Goal: Communication & Community: Participate in discussion

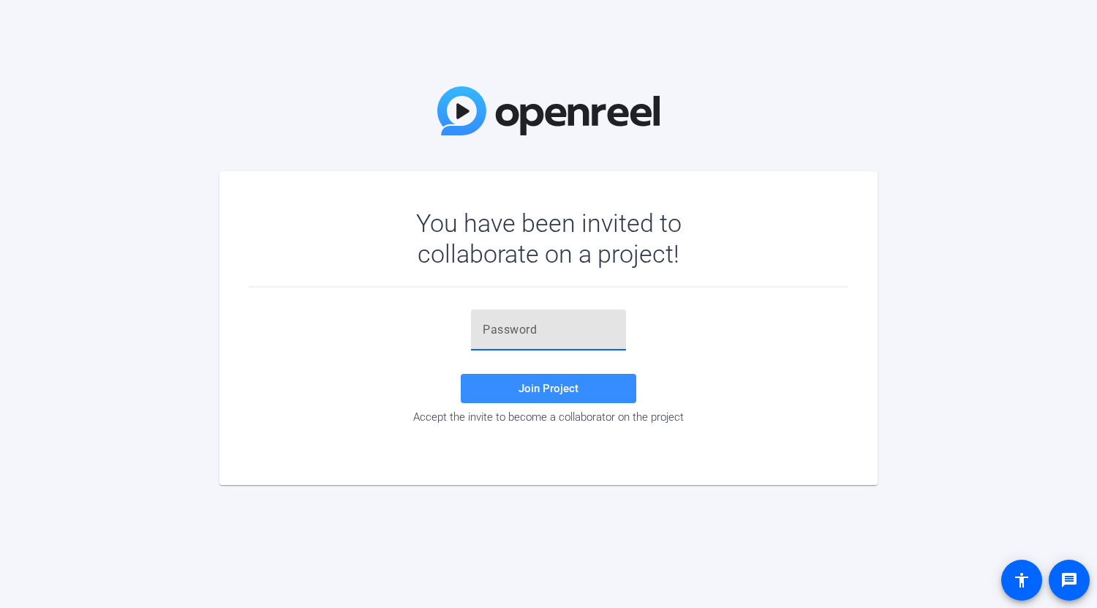
click at [489, 327] on input "text" at bounding box center [549, 330] width 132 height 18
paste input "3^t1zU"
type input "3^t1zU"
click at [548, 387] on span "Join Project" at bounding box center [549, 388] width 60 height 13
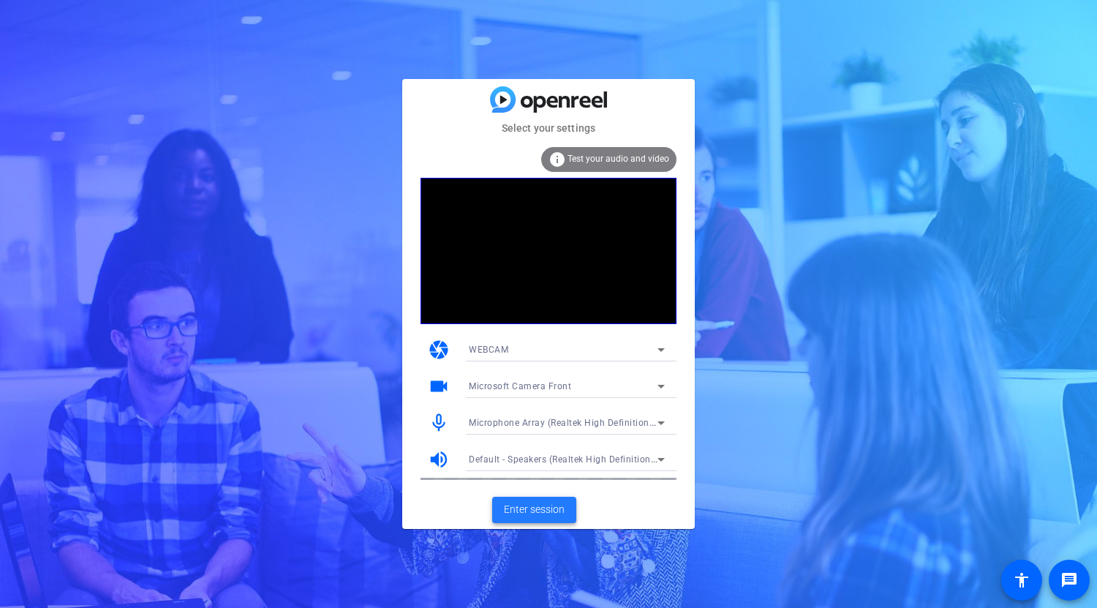
click at [559, 508] on span "Enter session" at bounding box center [534, 509] width 61 height 15
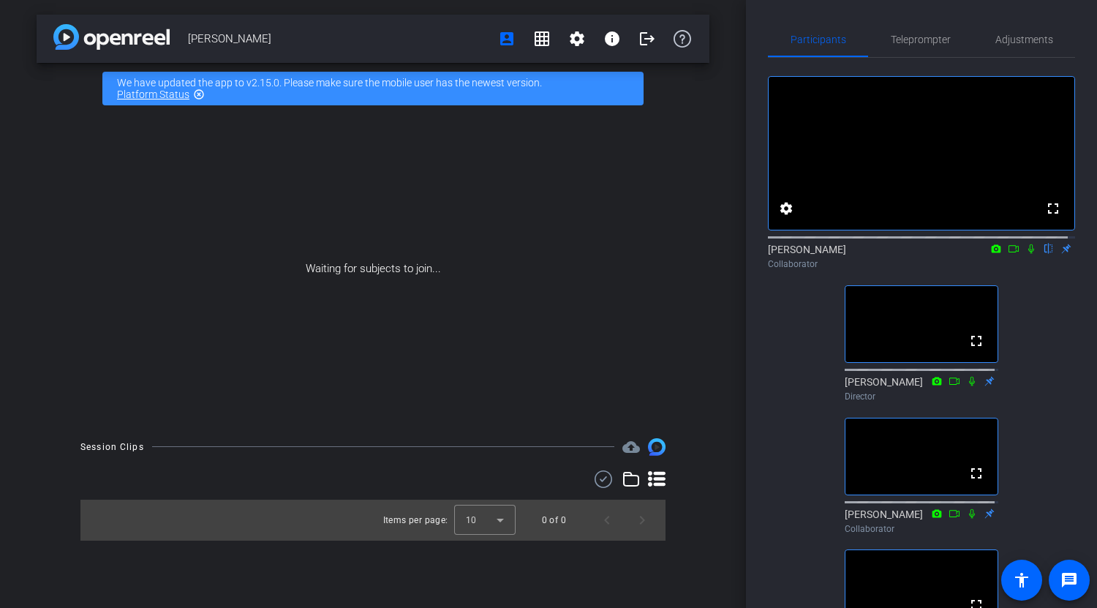
scroll to position [219, 0]
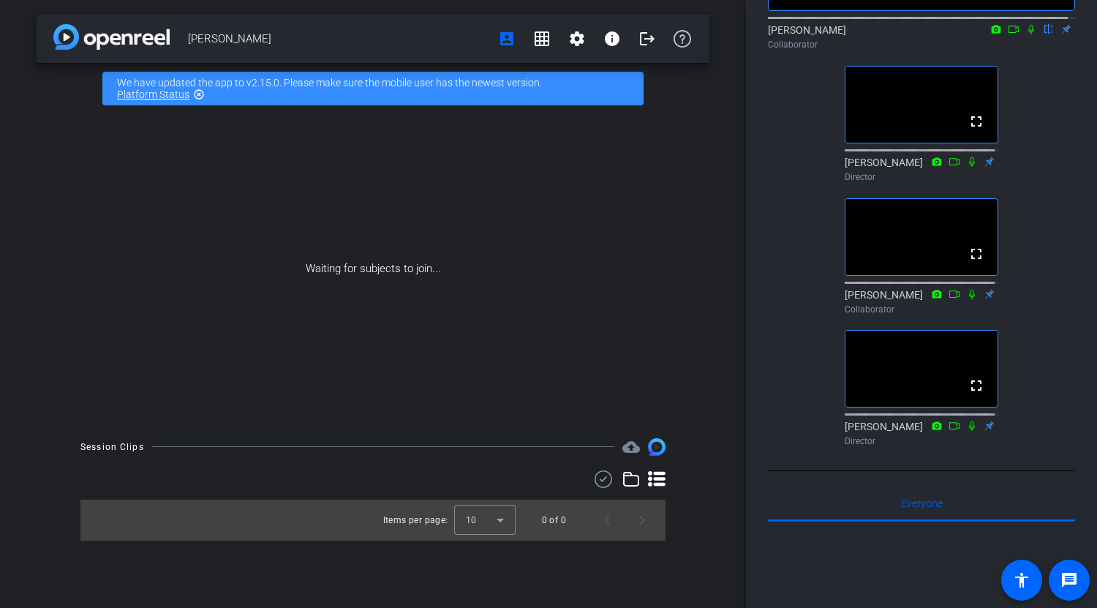
click at [1025, 34] on icon at bounding box center [1031, 29] width 12 height 10
click at [1028, 34] on icon at bounding box center [1032, 30] width 8 height 10
click at [1028, 34] on icon at bounding box center [1031, 30] width 6 height 10
click at [1025, 34] on icon at bounding box center [1031, 29] width 12 height 10
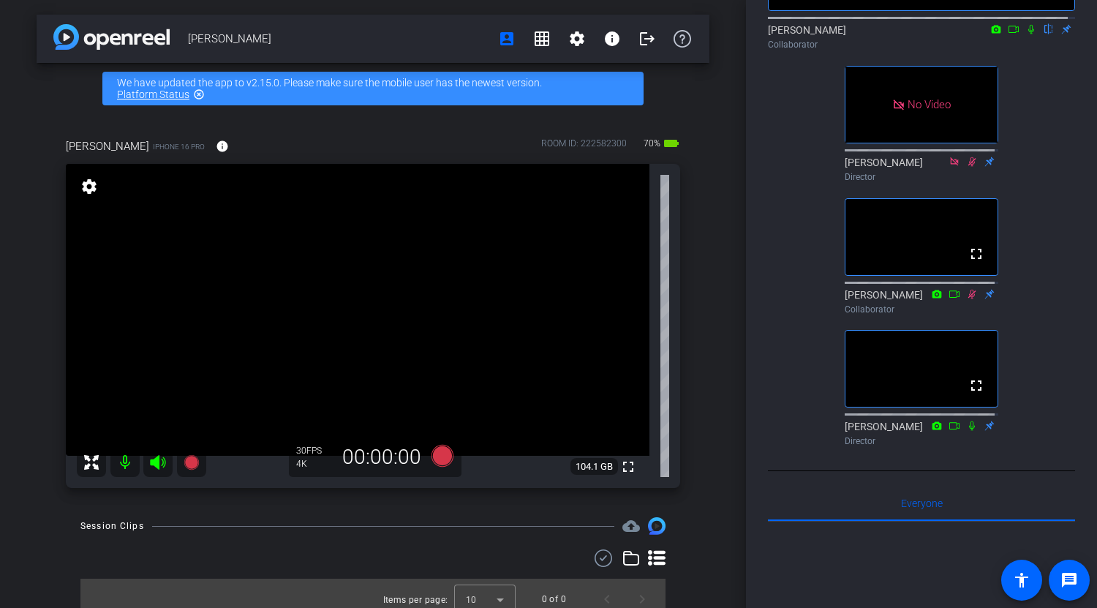
click at [1028, 34] on icon at bounding box center [1031, 30] width 6 height 10
click at [1028, 34] on icon at bounding box center [1031, 29] width 12 height 10
click at [1028, 34] on icon at bounding box center [1031, 30] width 6 height 10
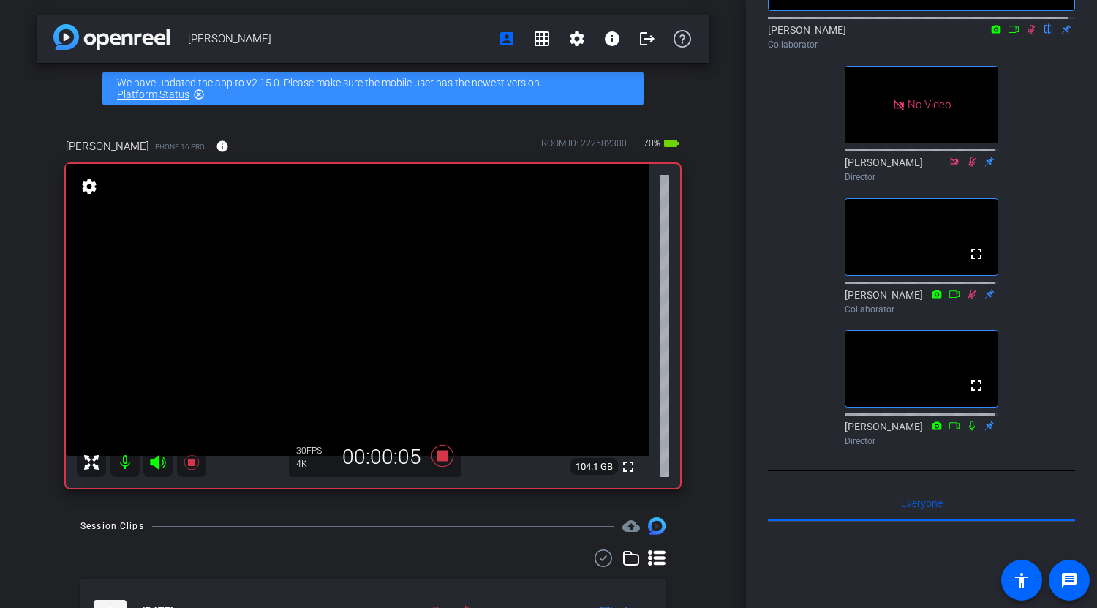
click at [992, 33] on icon at bounding box center [997, 29] width 10 height 8
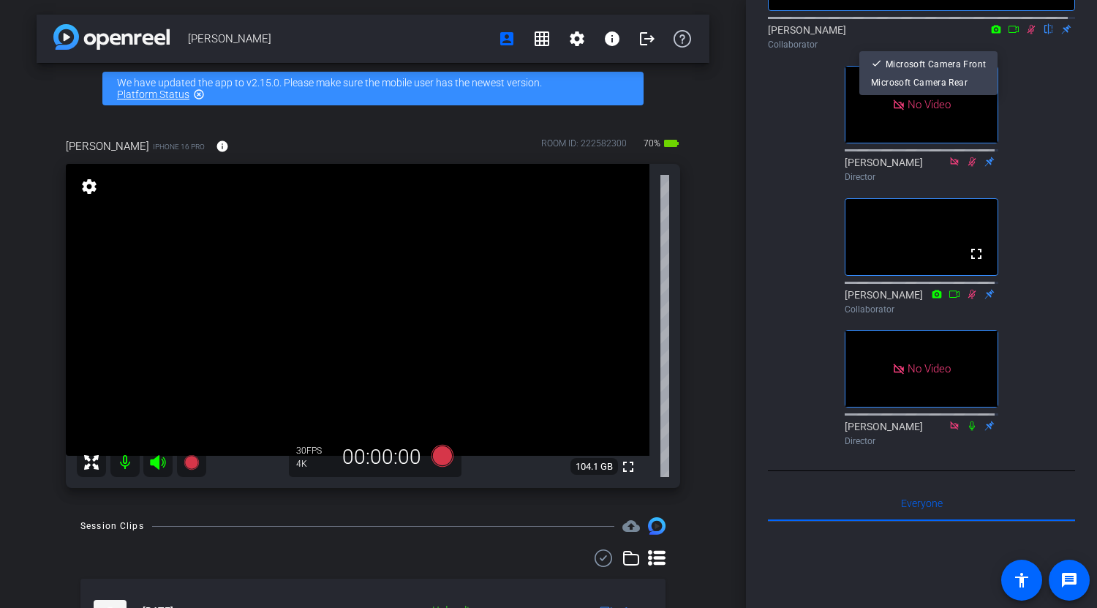
click at [991, 45] on div at bounding box center [548, 304] width 1097 height 608
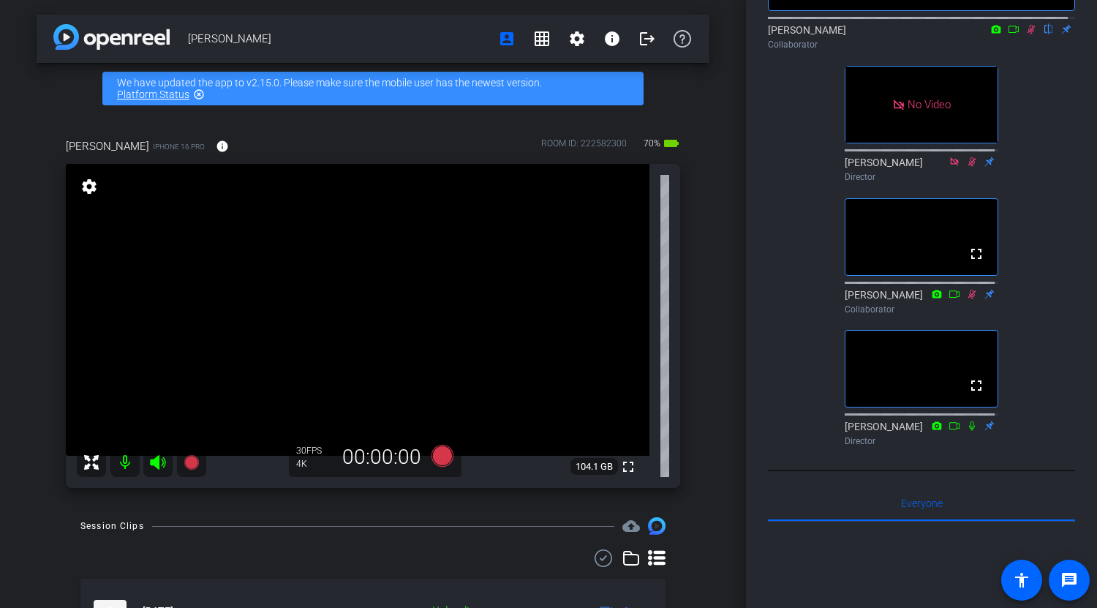
click at [990, 34] on icon at bounding box center [996, 29] width 12 height 10
click at [987, 46] on div at bounding box center [548, 304] width 1097 height 608
click at [1010, 34] on icon at bounding box center [1014, 29] width 12 height 10
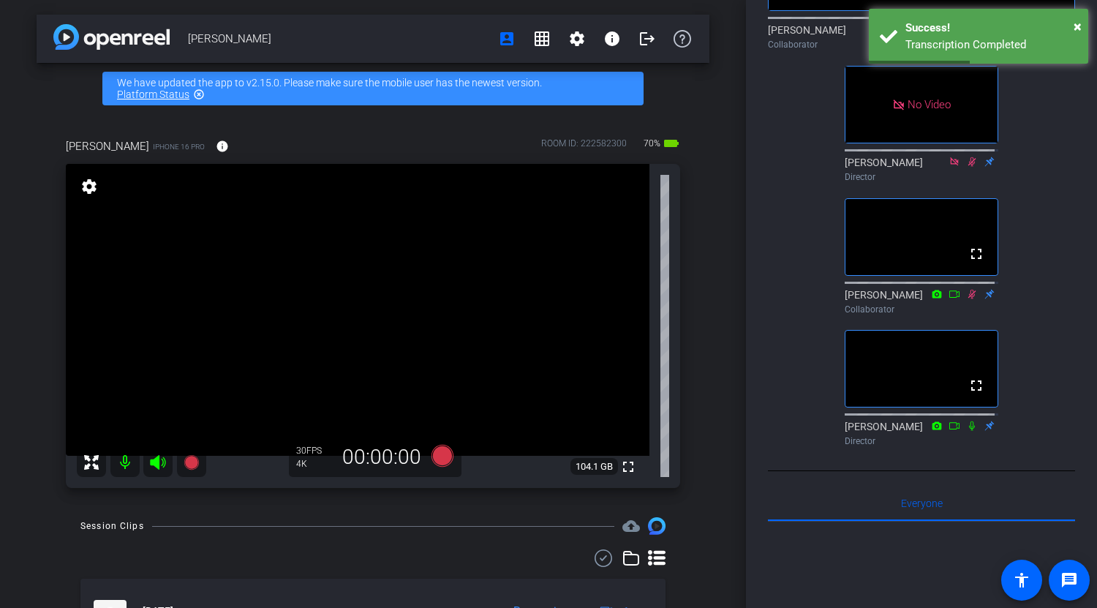
click at [1069, 120] on div "Participants Teleprompter Adjustments No Video [PERSON_NAME] Collaborator No Vi…" at bounding box center [921, 304] width 351 height 608
click at [825, 45] on div "[PERSON_NAME] Collaborator" at bounding box center [921, 37] width 307 height 29
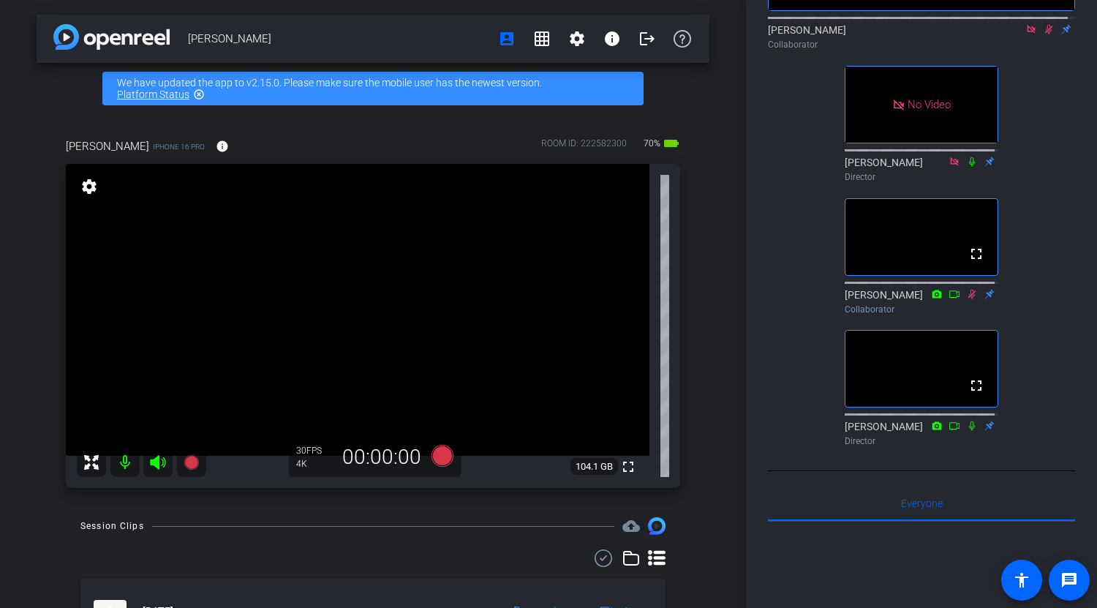
click at [1043, 34] on icon at bounding box center [1049, 29] width 12 height 10
click at [1044, 36] on mat-icon at bounding box center [1049, 29] width 18 height 13
click at [1046, 34] on icon at bounding box center [1049, 30] width 6 height 10
click at [1043, 34] on icon at bounding box center [1049, 29] width 12 height 10
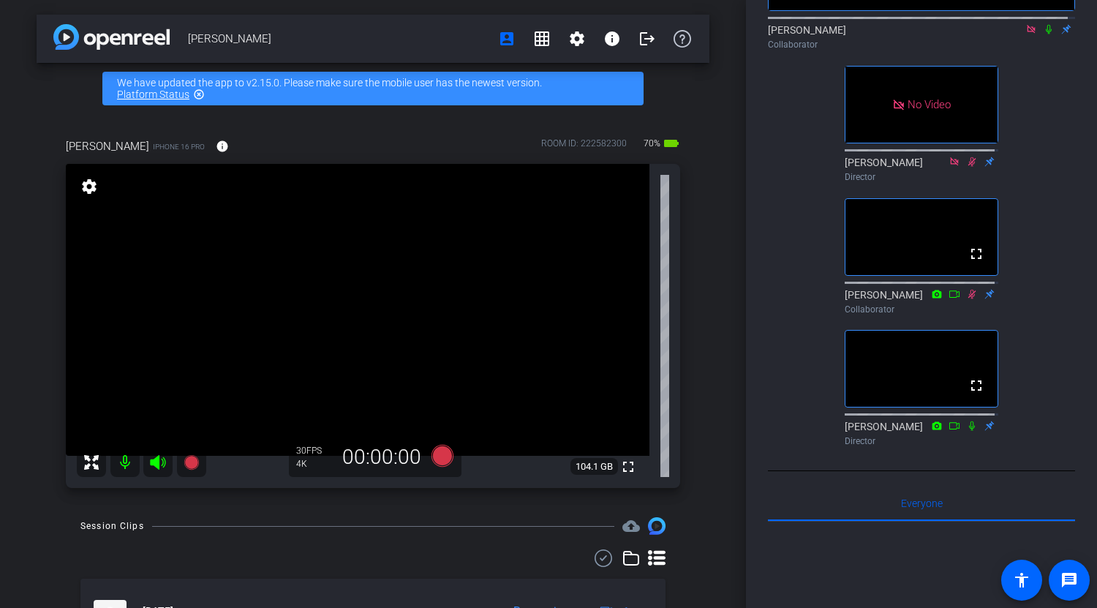
click at [1043, 34] on icon at bounding box center [1049, 29] width 12 height 10
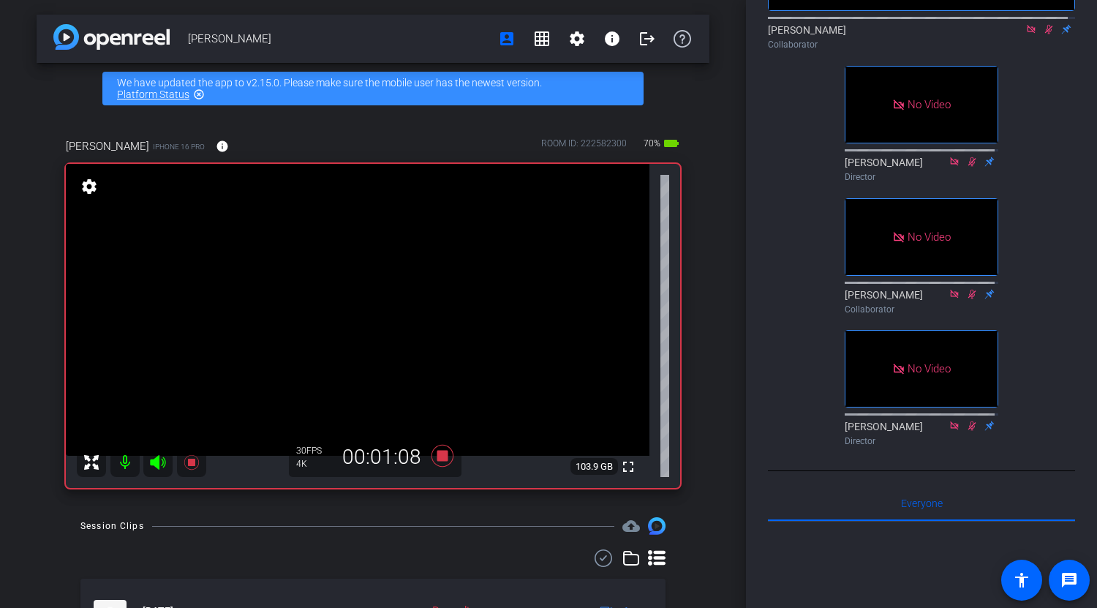
click at [1046, 34] on icon at bounding box center [1049, 29] width 12 height 10
click at [1043, 34] on icon at bounding box center [1049, 29] width 12 height 10
click at [1046, 34] on icon at bounding box center [1049, 29] width 12 height 10
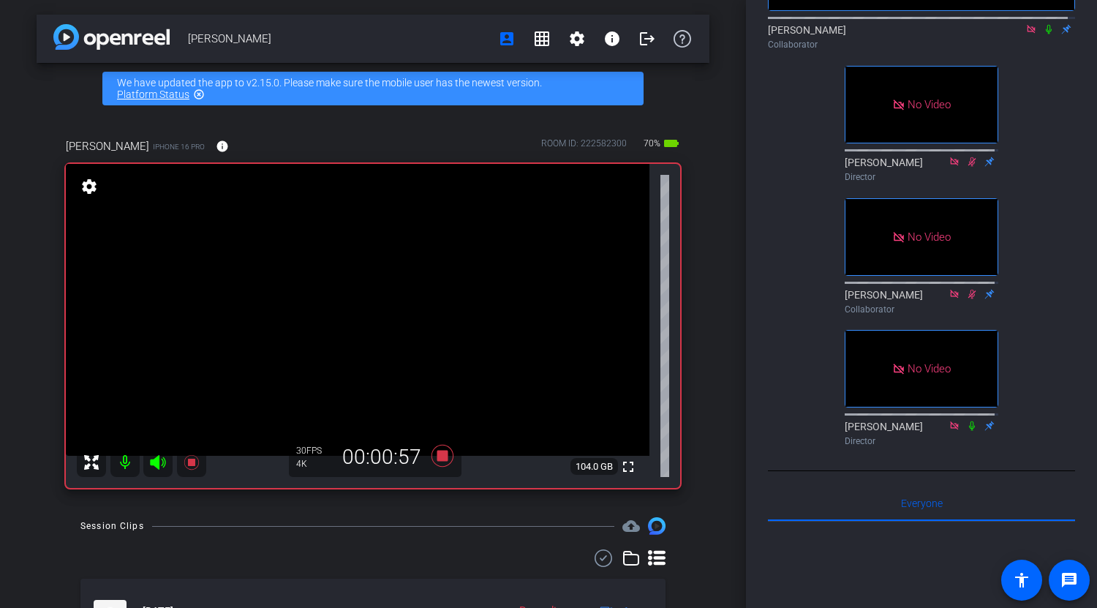
click at [1043, 34] on icon at bounding box center [1049, 29] width 12 height 10
click at [1044, 34] on icon at bounding box center [1049, 29] width 12 height 10
click at [1045, 34] on icon at bounding box center [1049, 30] width 8 height 10
click at [1043, 34] on icon at bounding box center [1049, 29] width 12 height 10
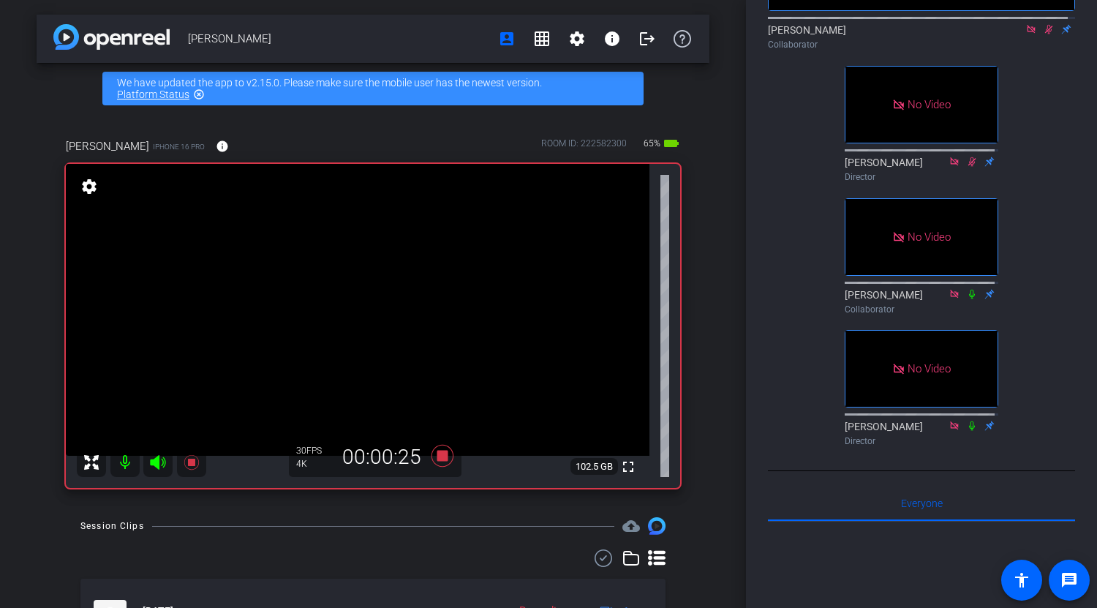
click at [1043, 34] on icon at bounding box center [1049, 29] width 12 height 10
click at [1045, 34] on icon at bounding box center [1049, 29] width 12 height 10
click at [1044, 34] on icon at bounding box center [1049, 29] width 12 height 10
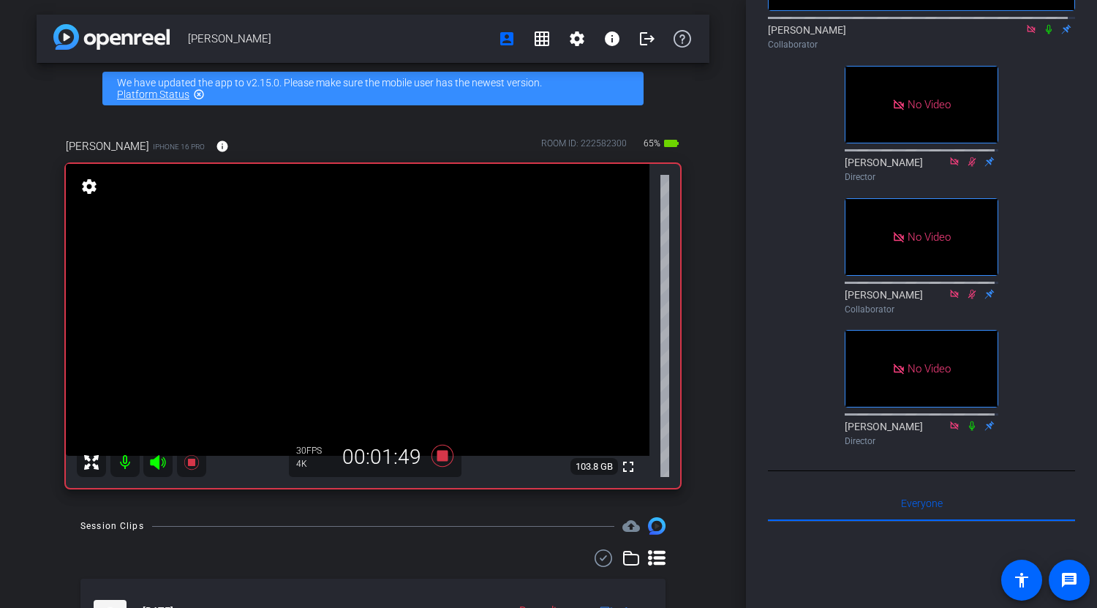
click at [1044, 34] on icon at bounding box center [1049, 29] width 12 height 10
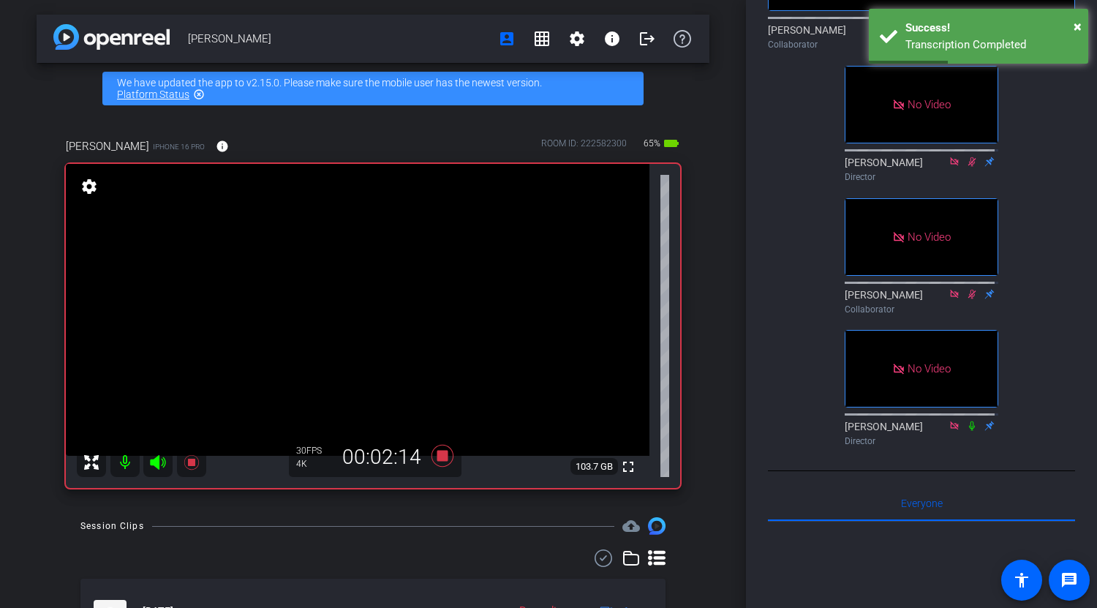
click at [1029, 120] on div "No Video [PERSON_NAME] Collaborator No Video [PERSON_NAME] Director No Video [P…" at bounding box center [921, 145] width 307 height 614
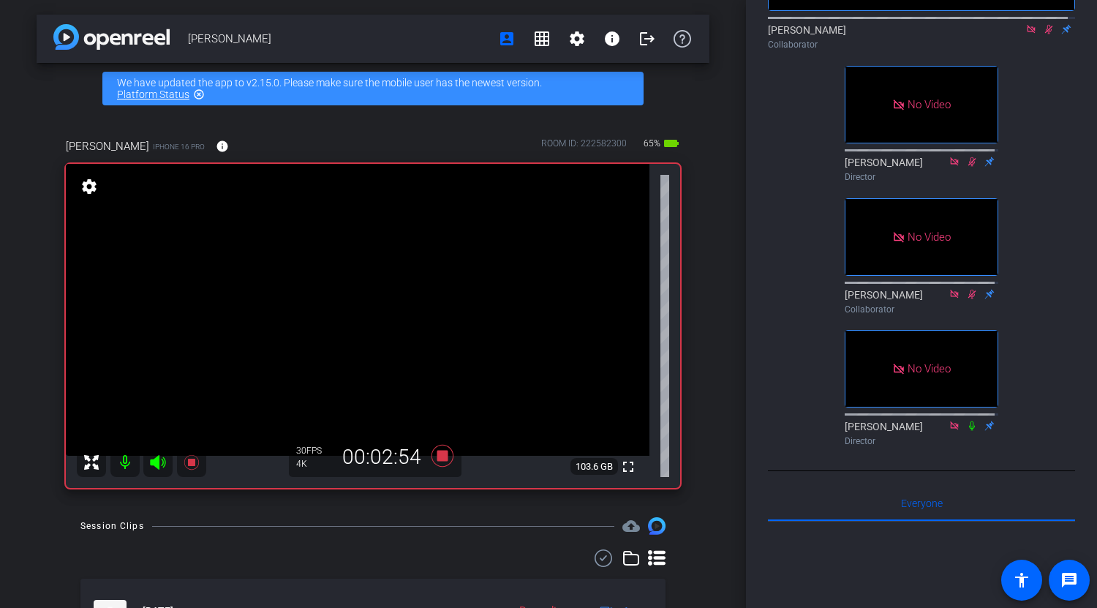
click at [1045, 34] on icon at bounding box center [1049, 30] width 8 height 10
click at [1043, 34] on icon at bounding box center [1049, 29] width 12 height 10
click at [1045, 34] on icon at bounding box center [1049, 29] width 12 height 10
click at [1025, 34] on icon at bounding box center [1031, 29] width 12 height 10
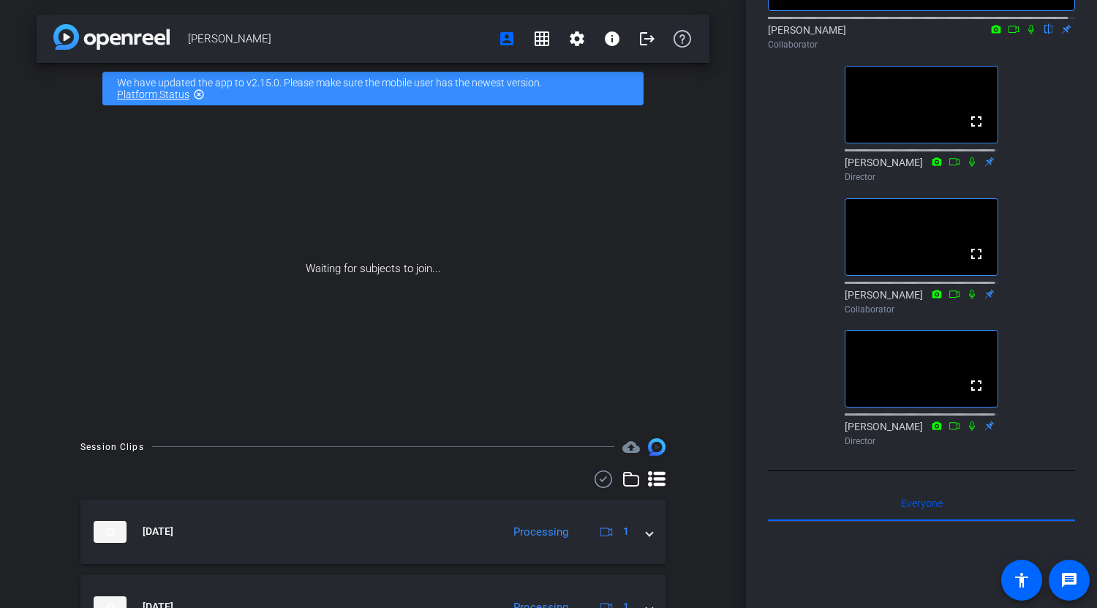
scroll to position [190, 0]
